Goal: Information Seeking & Learning: Learn about a topic

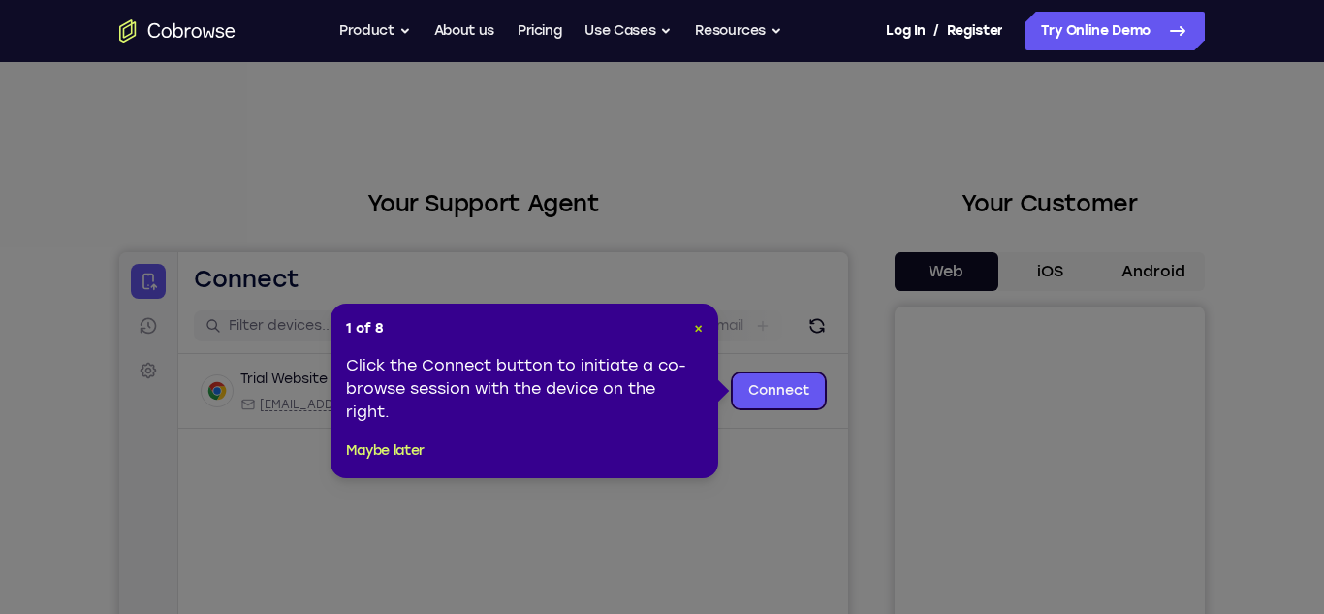
click at [702, 330] on span "×" at bounding box center [698, 328] width 9 height 16
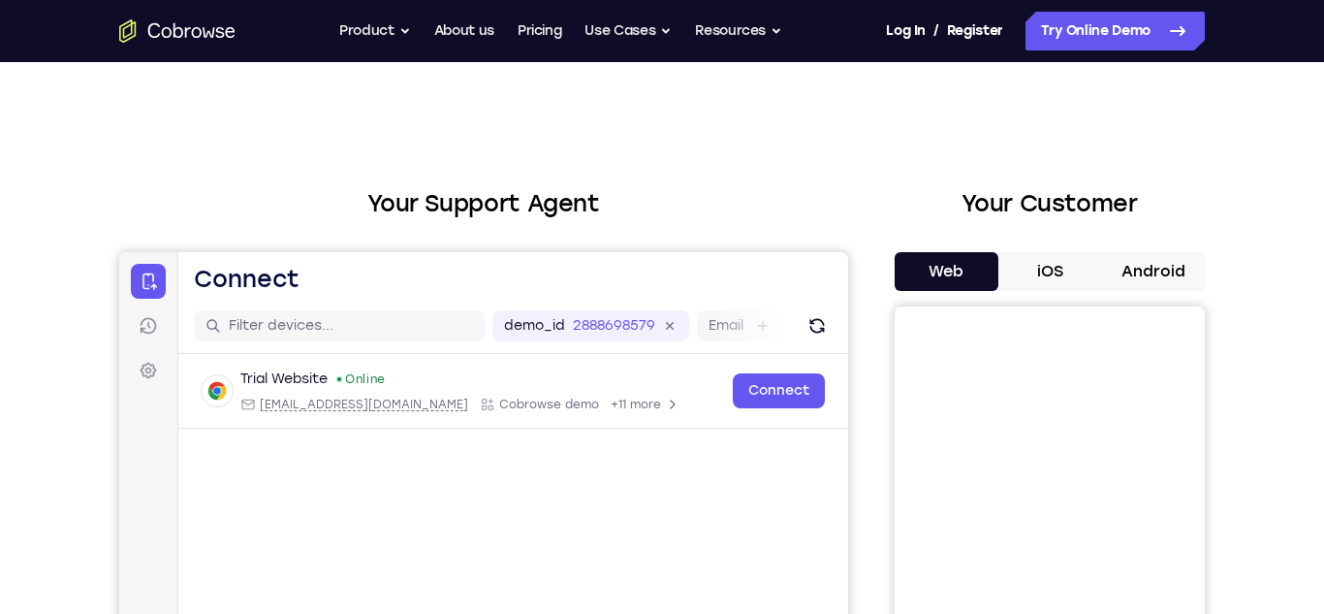
click at [1121, 269] on button "Android" at bounding box center [1153, 271] width 104 height 39
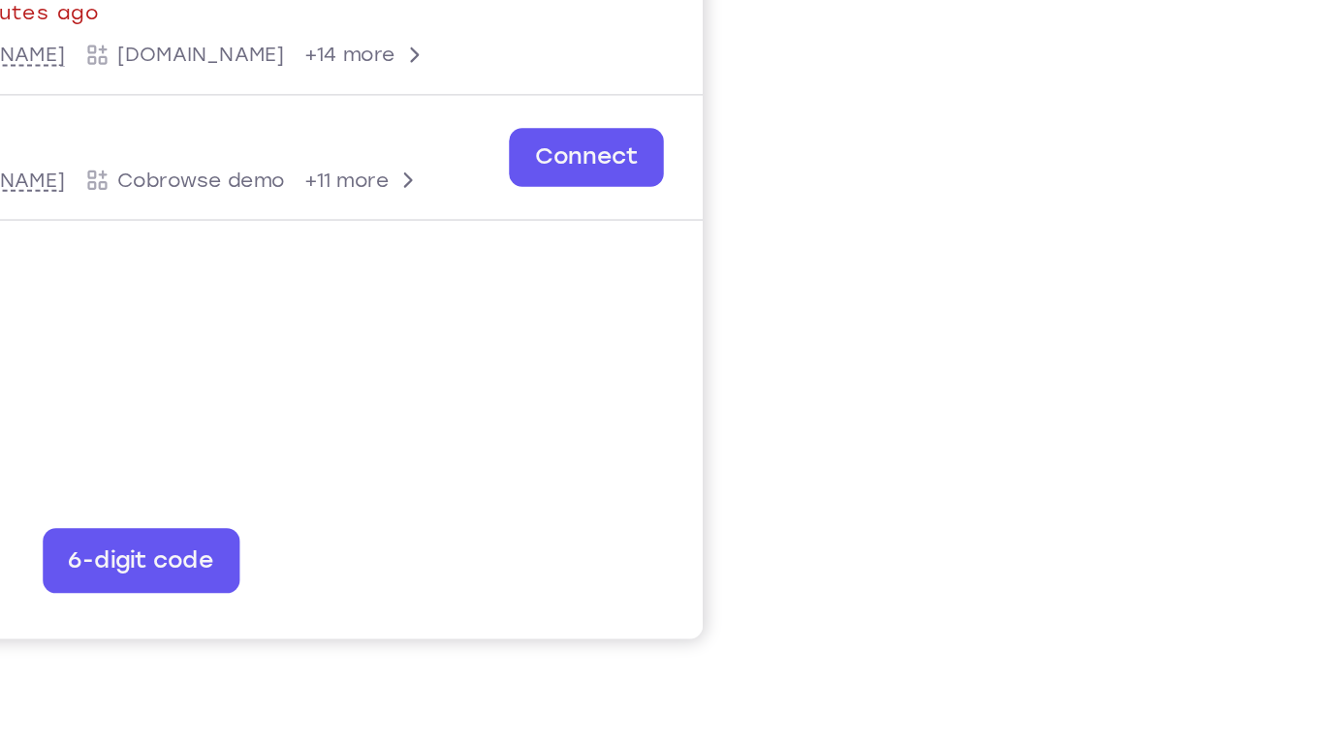
scroll to position [239, 0]
